Goal: Navigation & Orientation: Find specific page/section

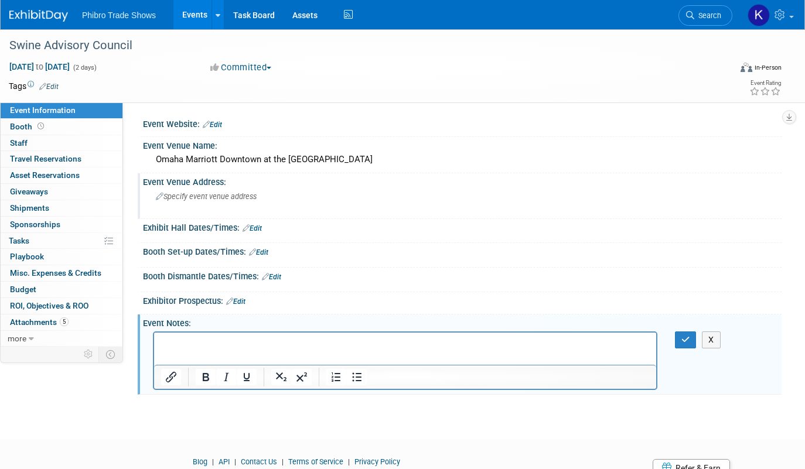
click at [777, 218] on div "Event Venue Address: Specify event venue address" at bounding box center [460, 195] width 644 height 45
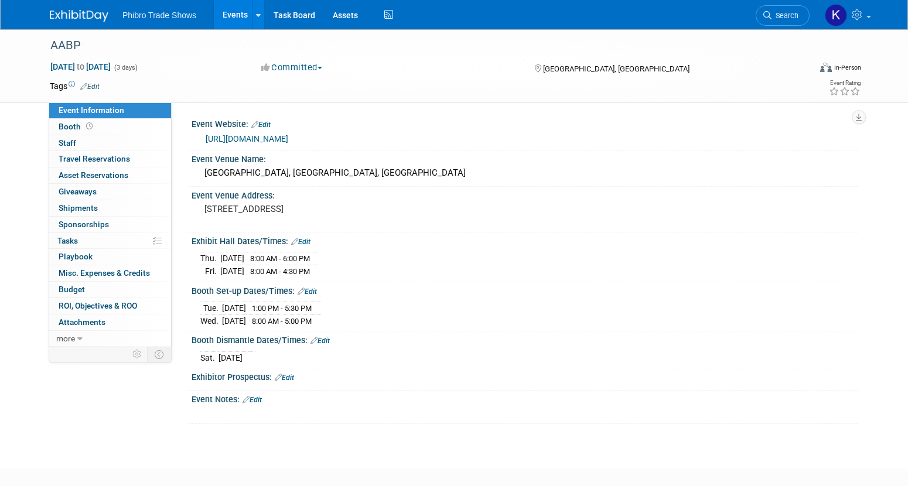
click at [563, 332] on div "Booth Dismantle Dates/Times: Edit" at bounding box center [525, 339] width 667 height 15
click at [236, 16] on link "Events" at bounding box center [235, 14] width 43 height 29
